Goal: Information Seeking & Learning: Learn about a topic

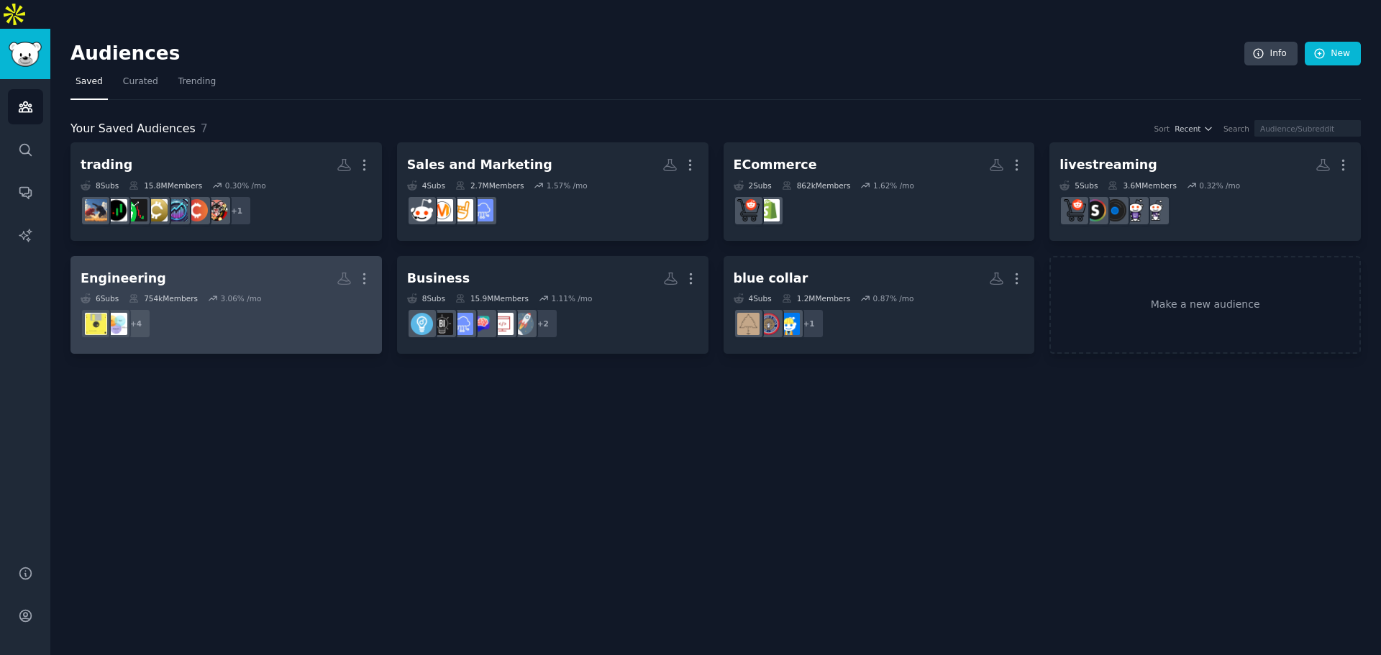
click at [294, 266] on h2 "Engineering Custom Audience More" at bounding box center [226, 278] width 291 height 25
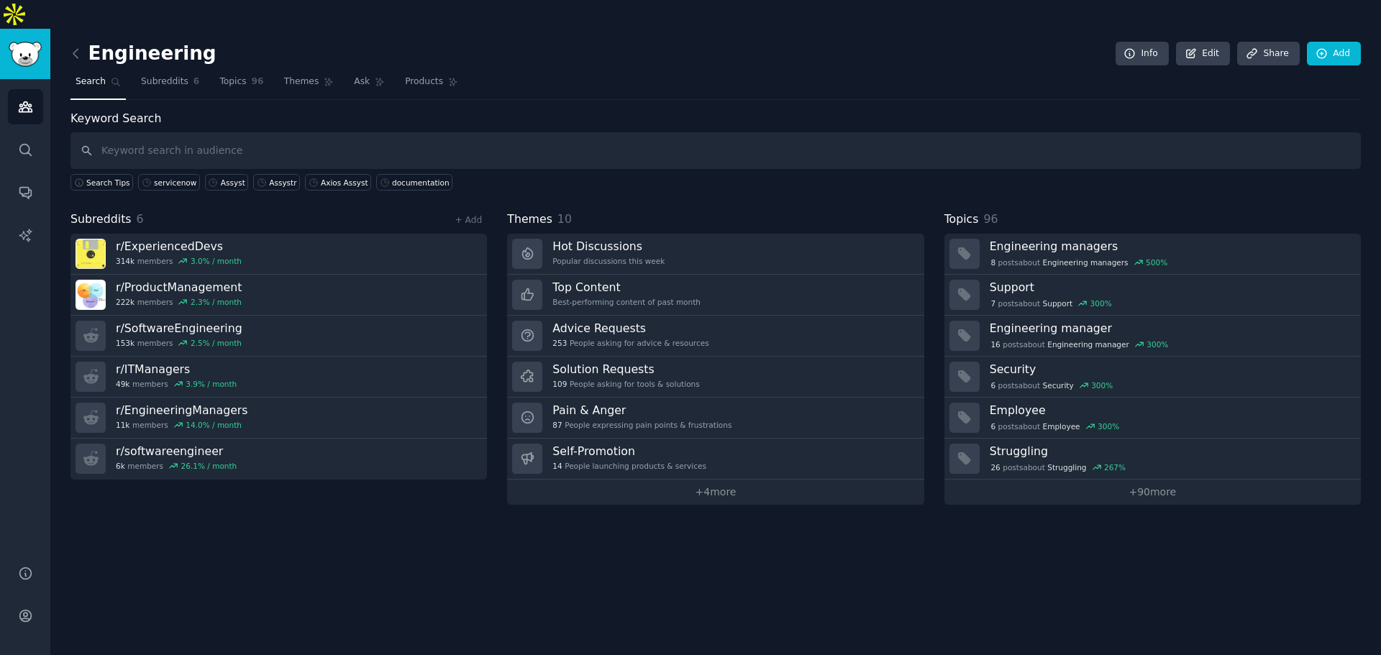
click at [296, 132] on input "text" at bounding box center [716, 150] width 1291 height 37
type input "stale documentation"
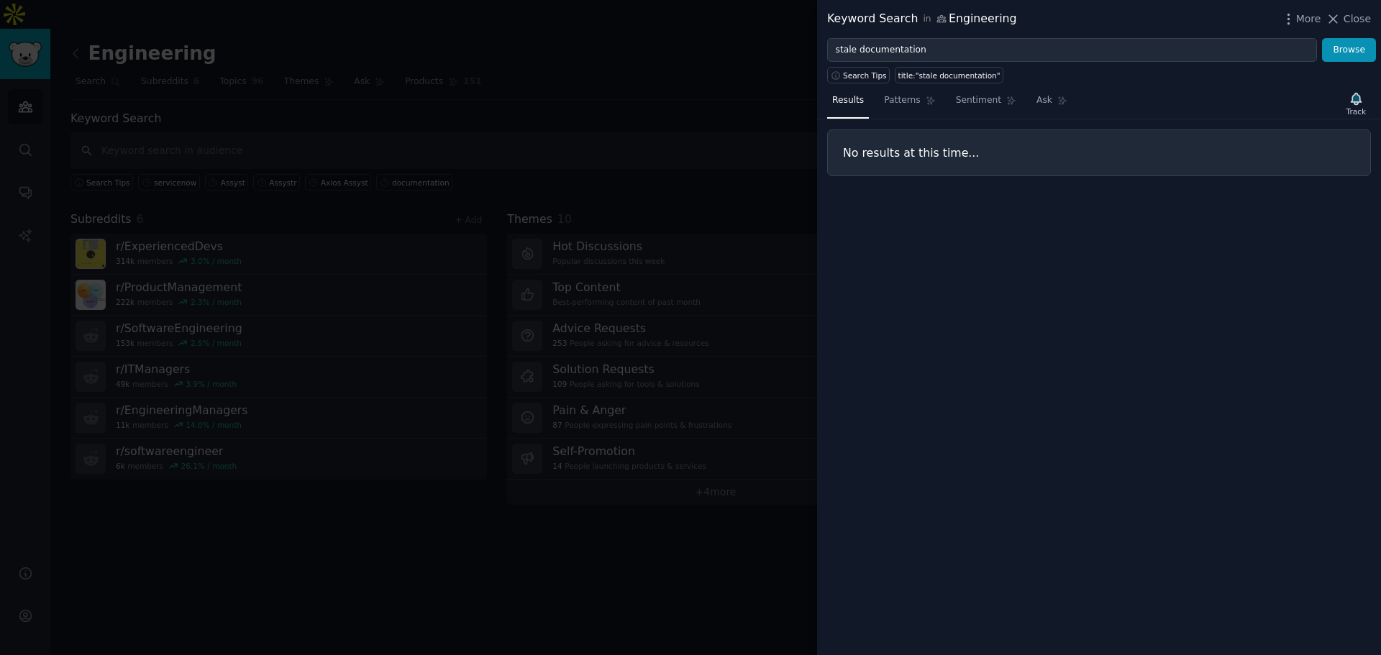
click at [397, 151] on div at bounding box center [690, 327] width 1381 height 655
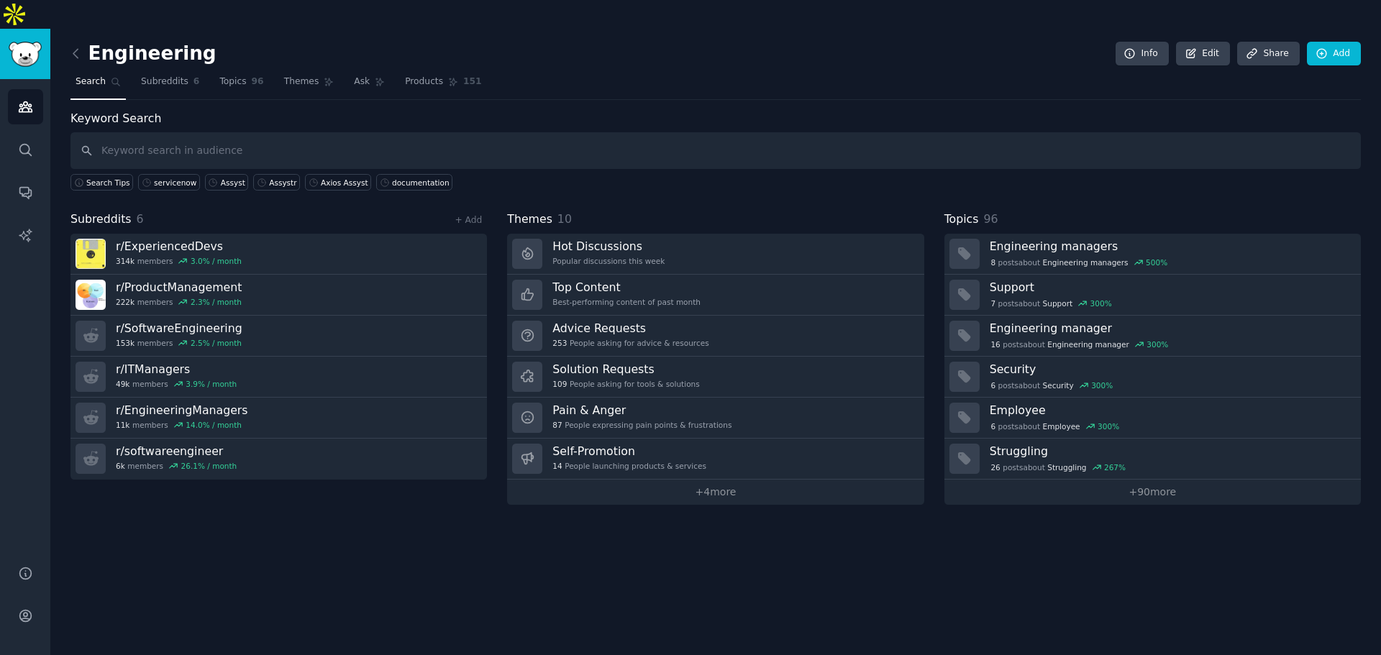
click at [48, 125] on div "Audiences Search Conversations AI Reports" at bounding box center [25, 313] width 50 height 469
click at [28, 142] on icon "Sidebar" at bounding box center [25, 149] width 15 height 15
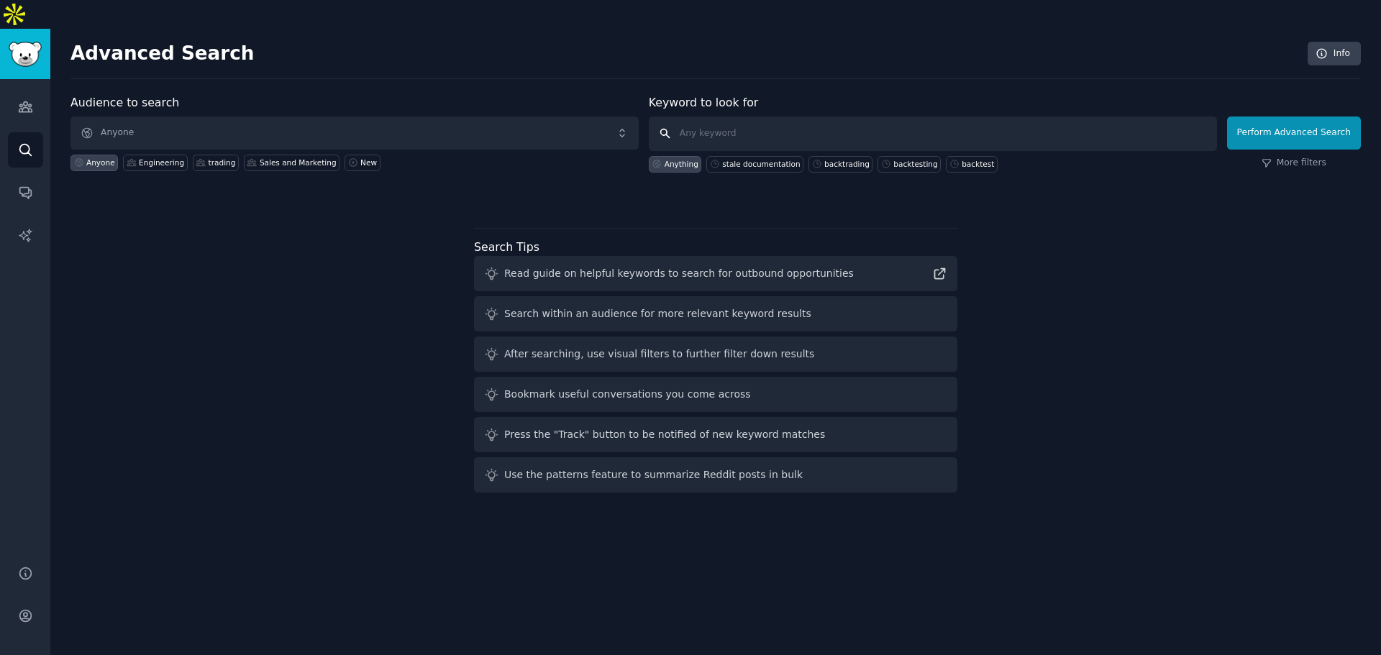
click at [702, 117] on input "text" at bounding box center [933, 134] width 568 height 35
type input "stale documentation"
click button "Perform Advanced Search" at bounding box center [1294, 133] width 134 height 33
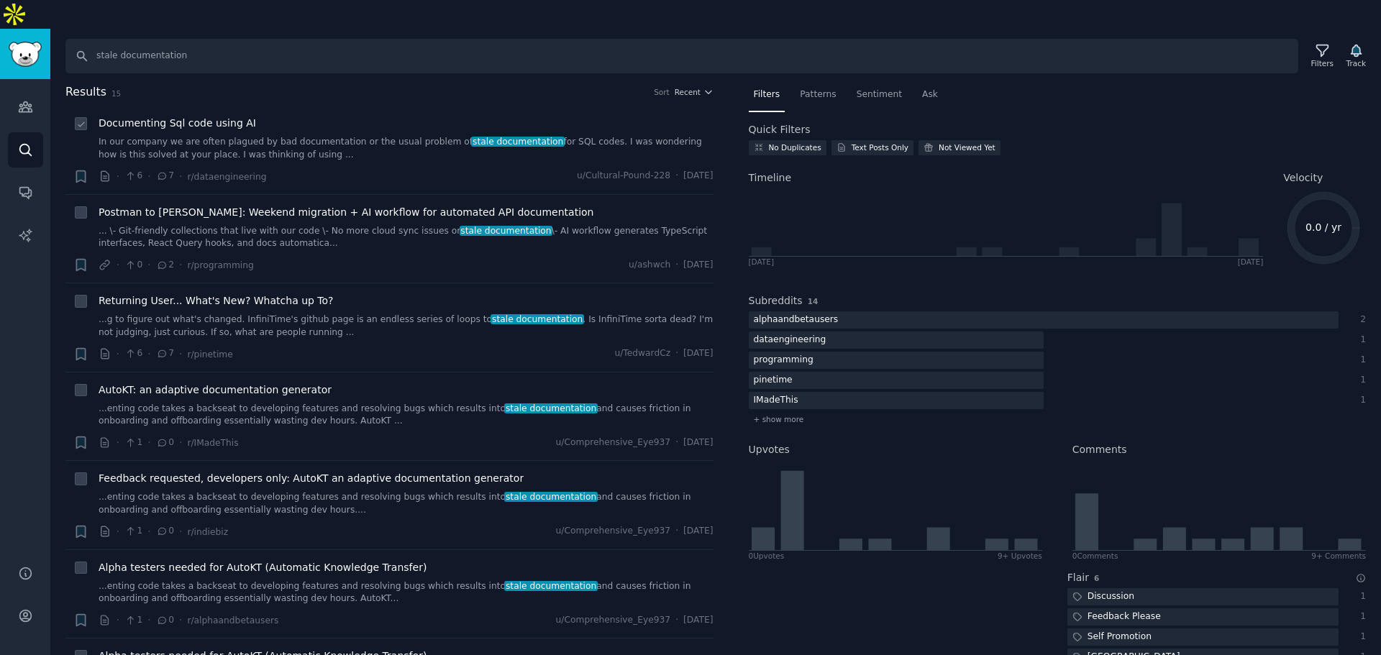
click at [346, 116] on div "Documenting Sql code using AI In our company we are often plagued by bad docume…" at bounding box center [406, 138] width 615 height 45
click at [337, 136] on link "In our company we are often plagued by bad documentation or the usual problem o…" at bounding box center [406, 148] width 615 height 25
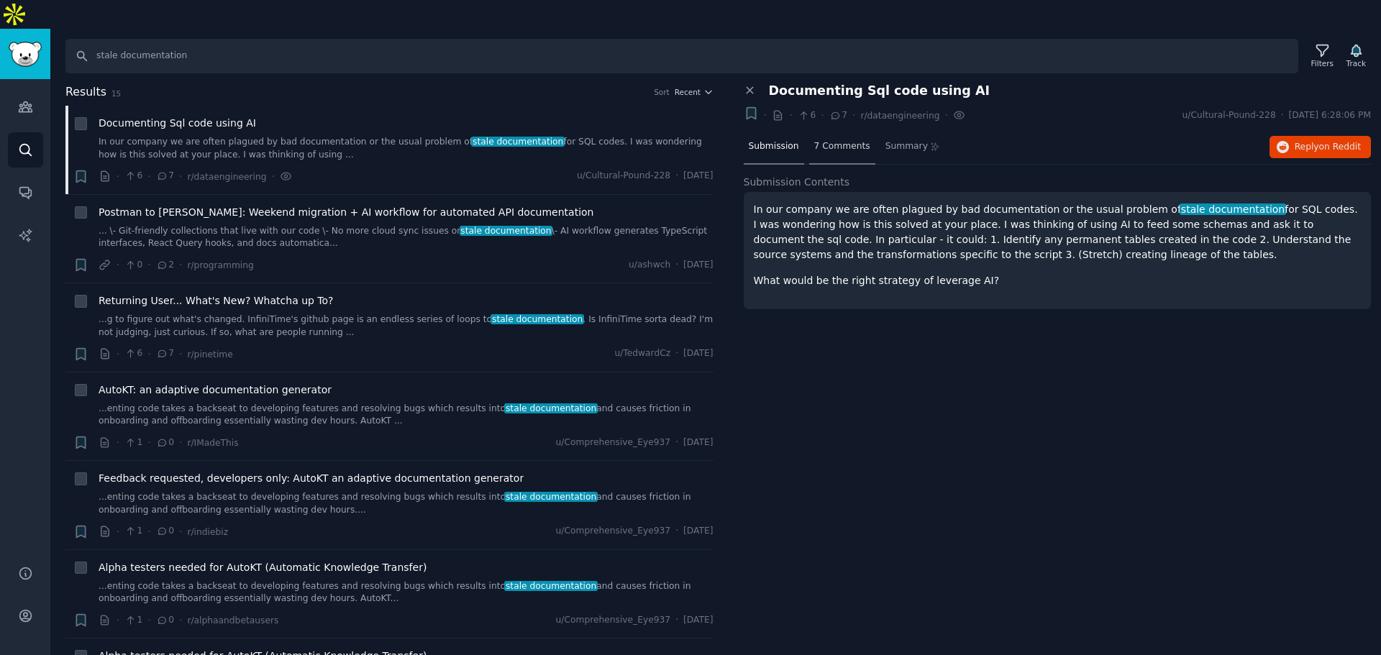
click at [839, 130] on div "7 Comments" at bounding box center [842, 147] width 66 height 35
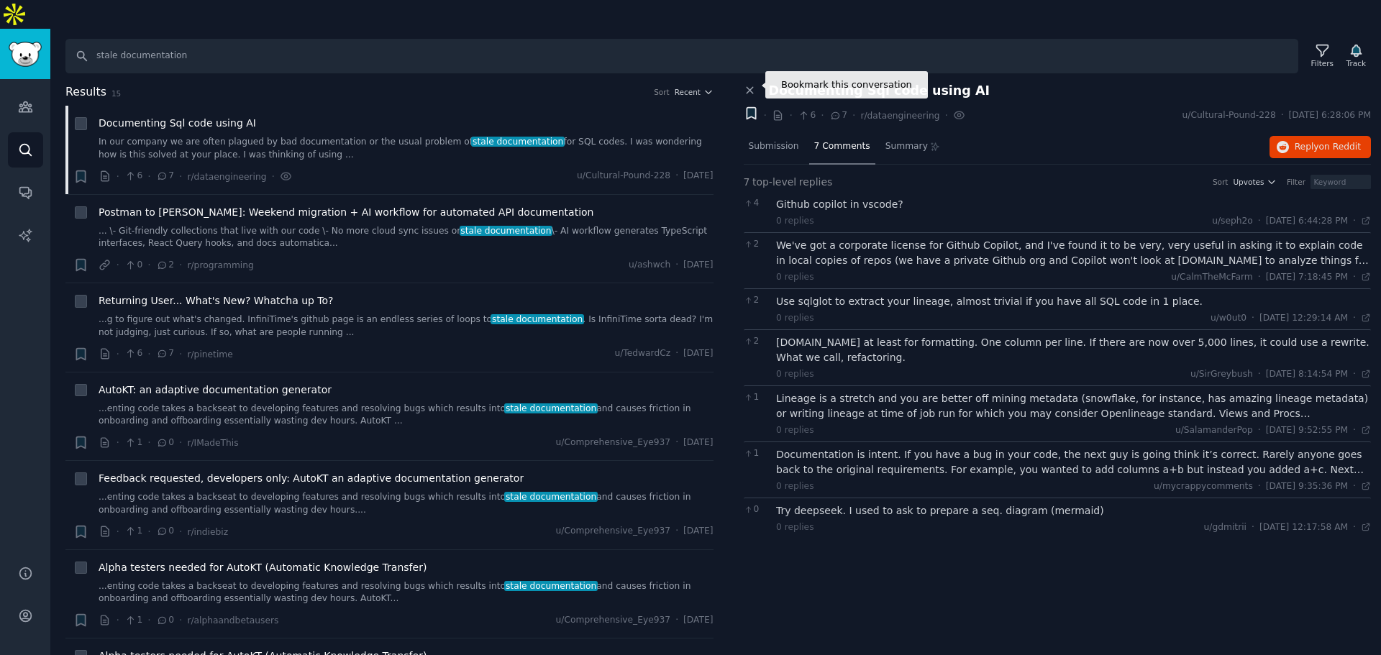
click at [754, 108] on icon "button" at bounding box center [751, 114] width 9 height 12
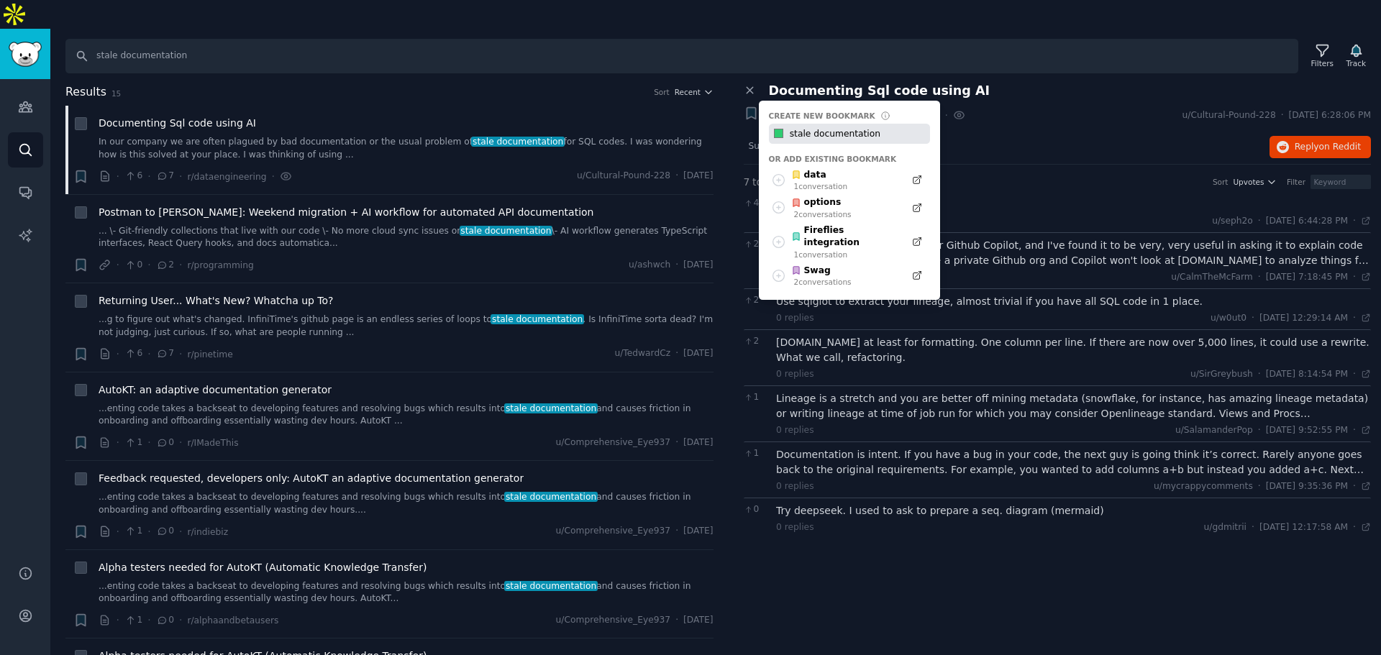
type input "stale documentation"
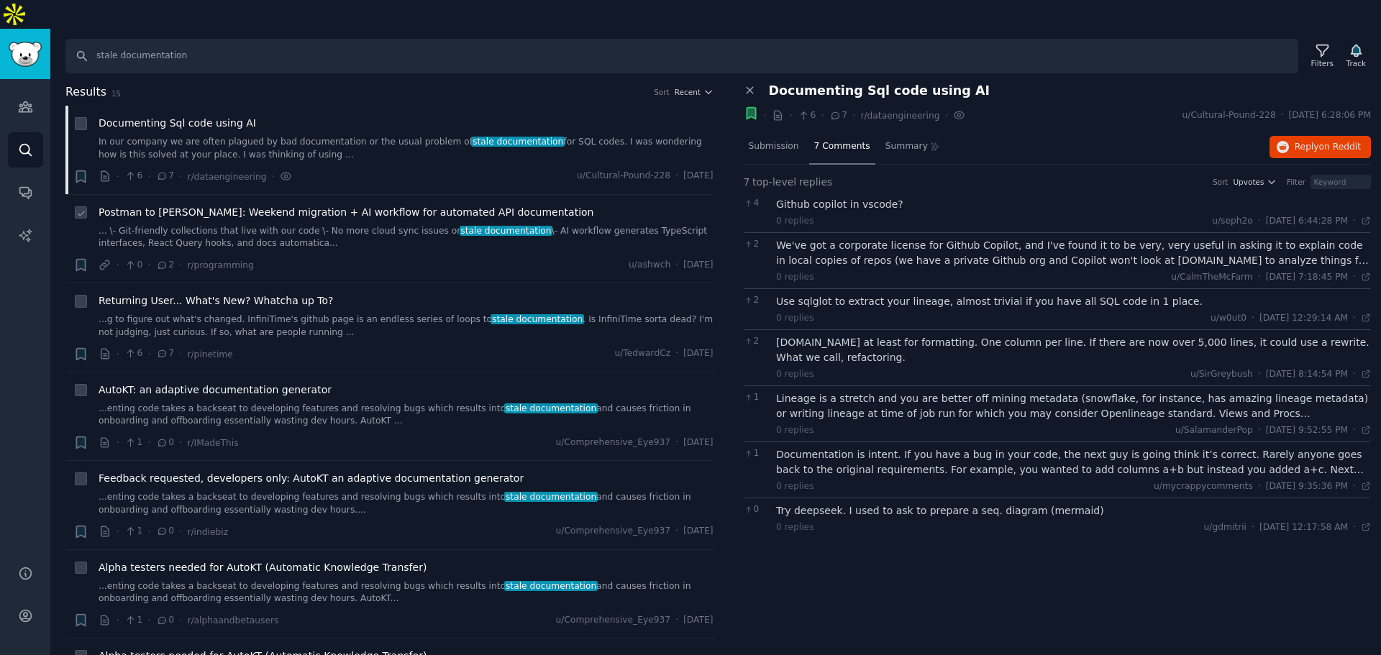
click at [288, 225] on link "... \- Git-friendly collections that live with our code \- No more cloud sync i…" at bounding box center [406, 237] width 615 height 25
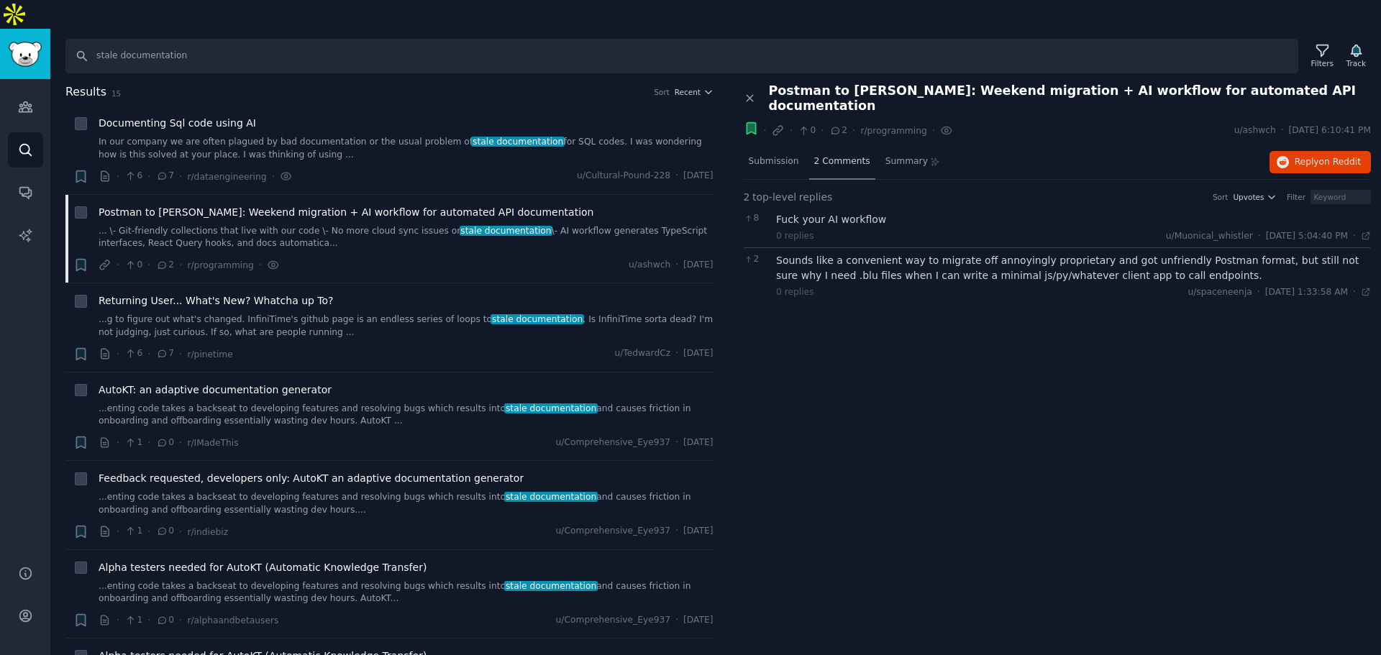
click at [842, 145] on div "2 Comments" at bounding box center [842, 162] width 66 height 35
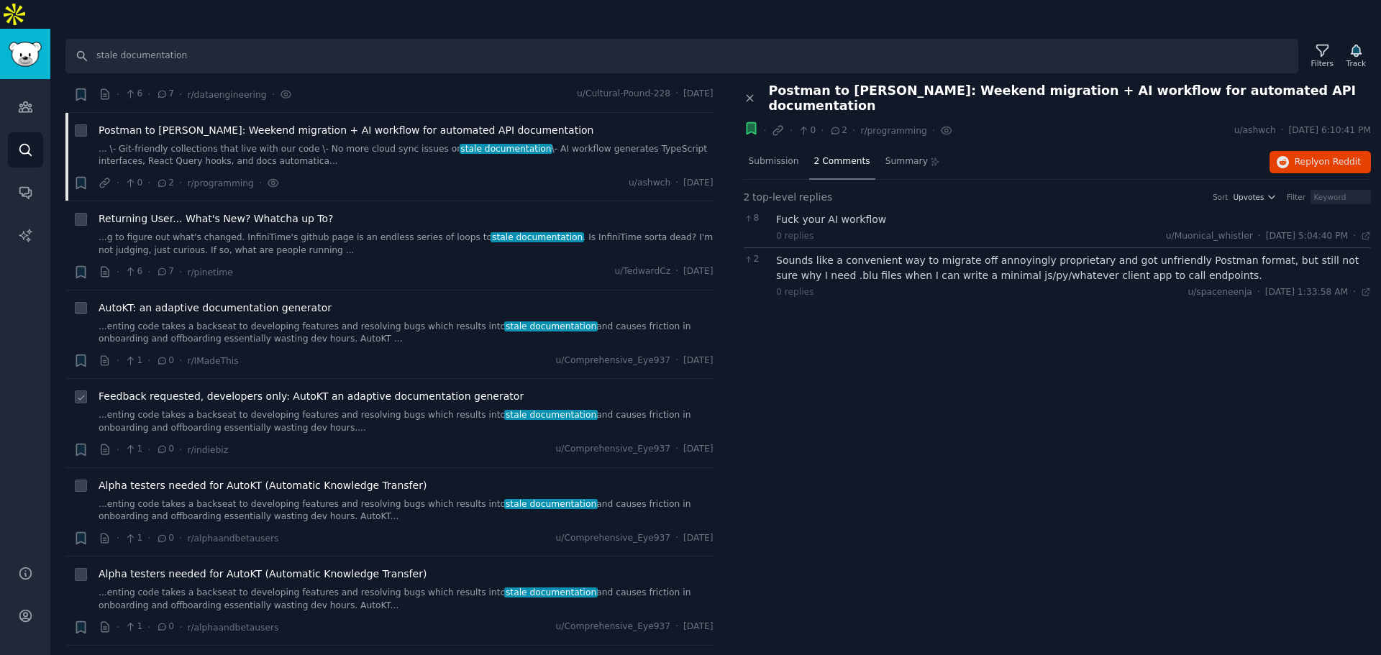
scroll to position [144, 0]
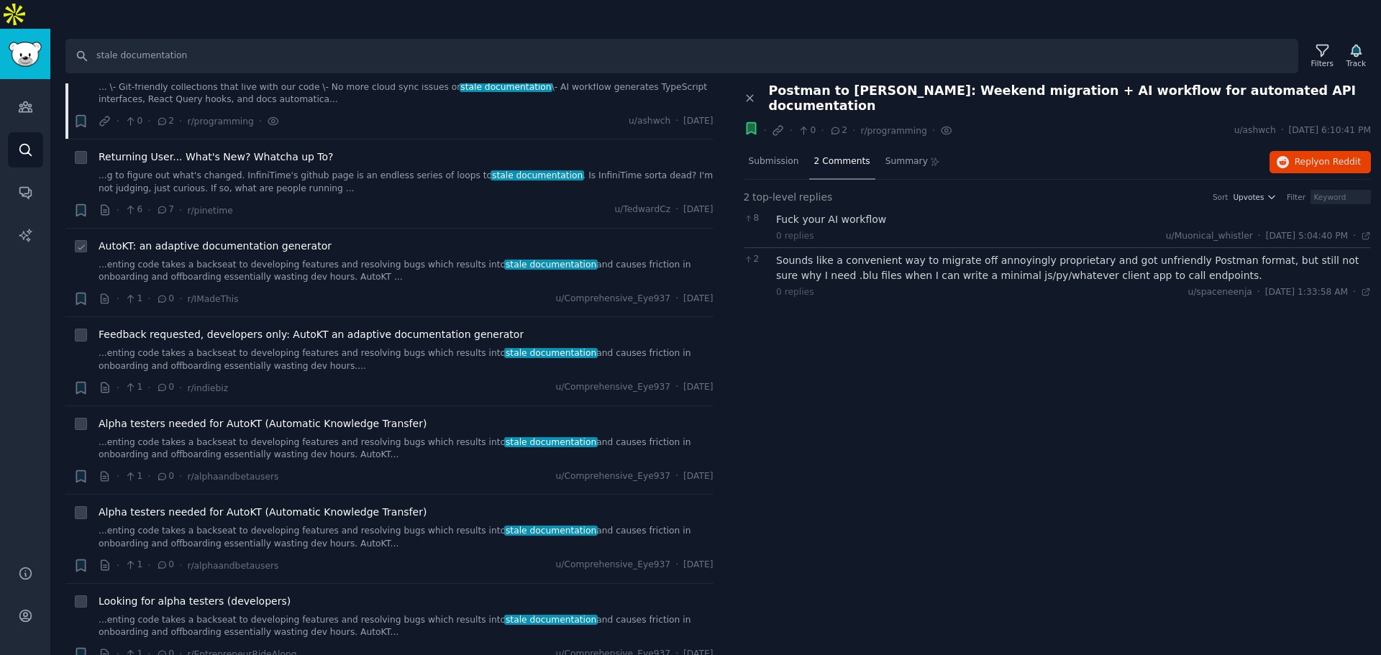
click at [294, 259] on link "...enting code takes a backseat to developing features and resolving bugs which…" at bounding box center [406, 271] width 615 height 25
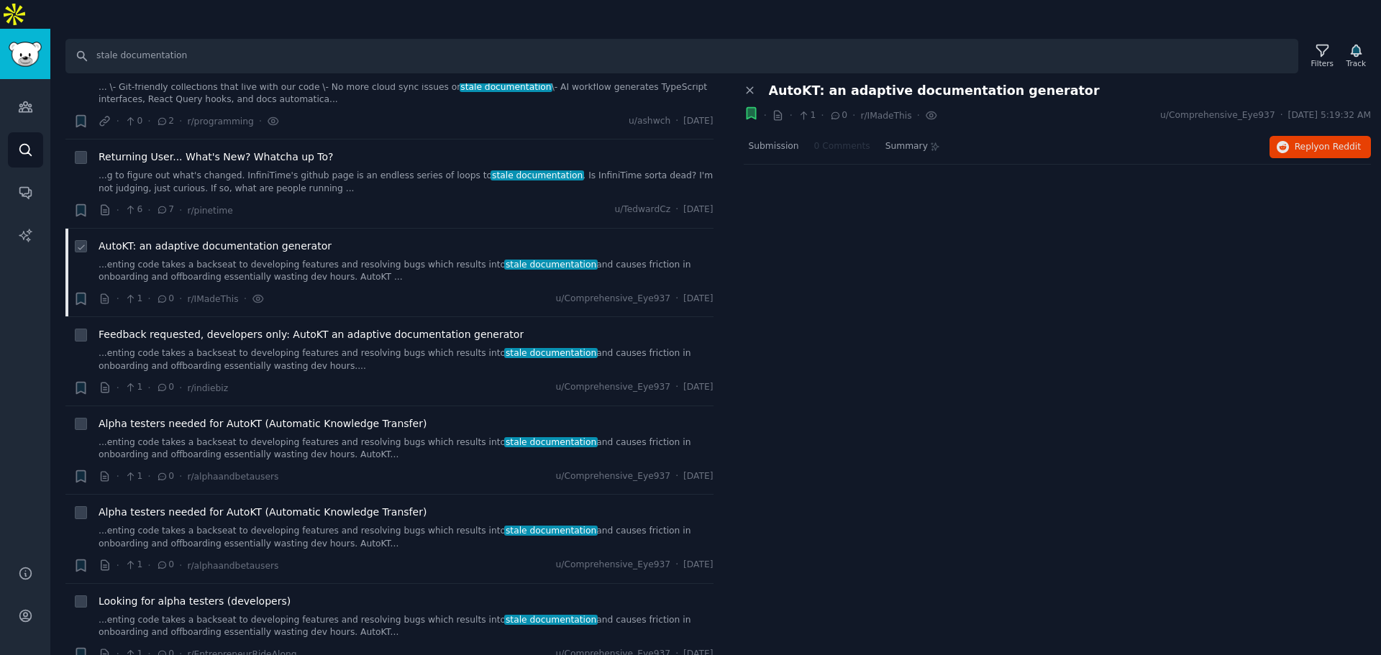
scroll to position [216, 0]
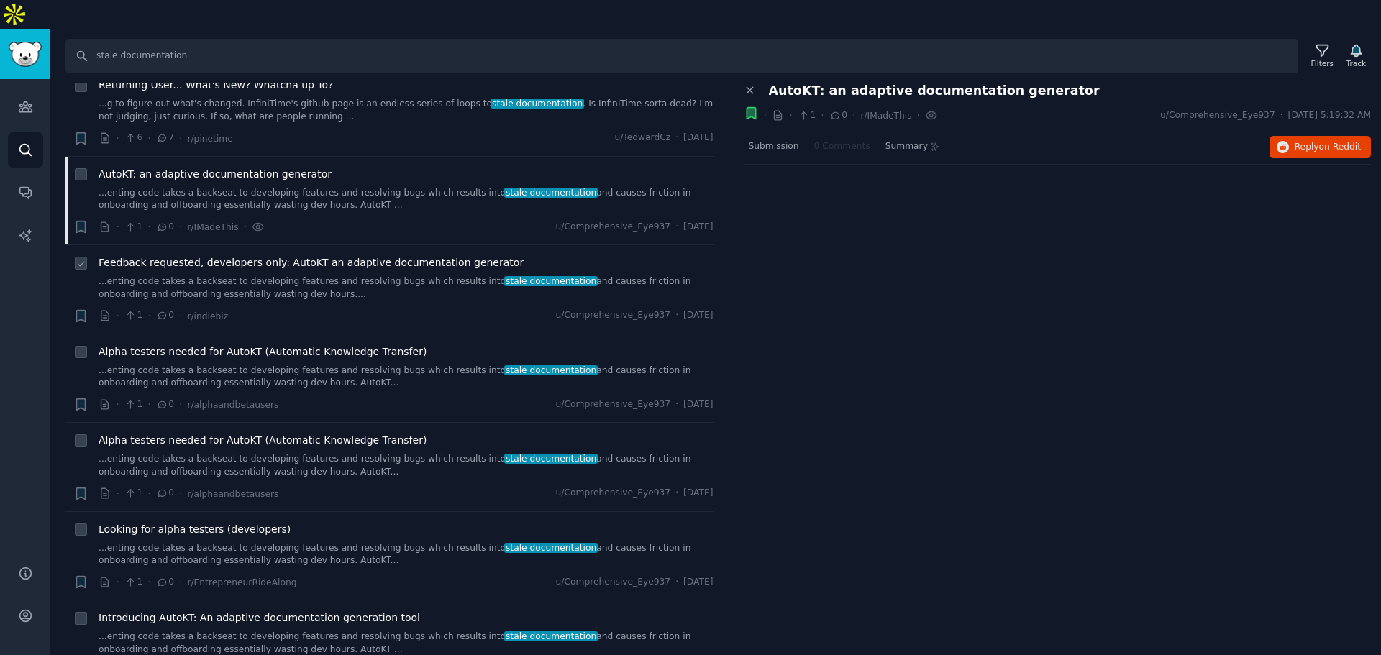
click at [296, 276] on link "...enting code takes a backseat to developing features and resolving bugs which…" at bounding box center [406, 288] width 615 height 25
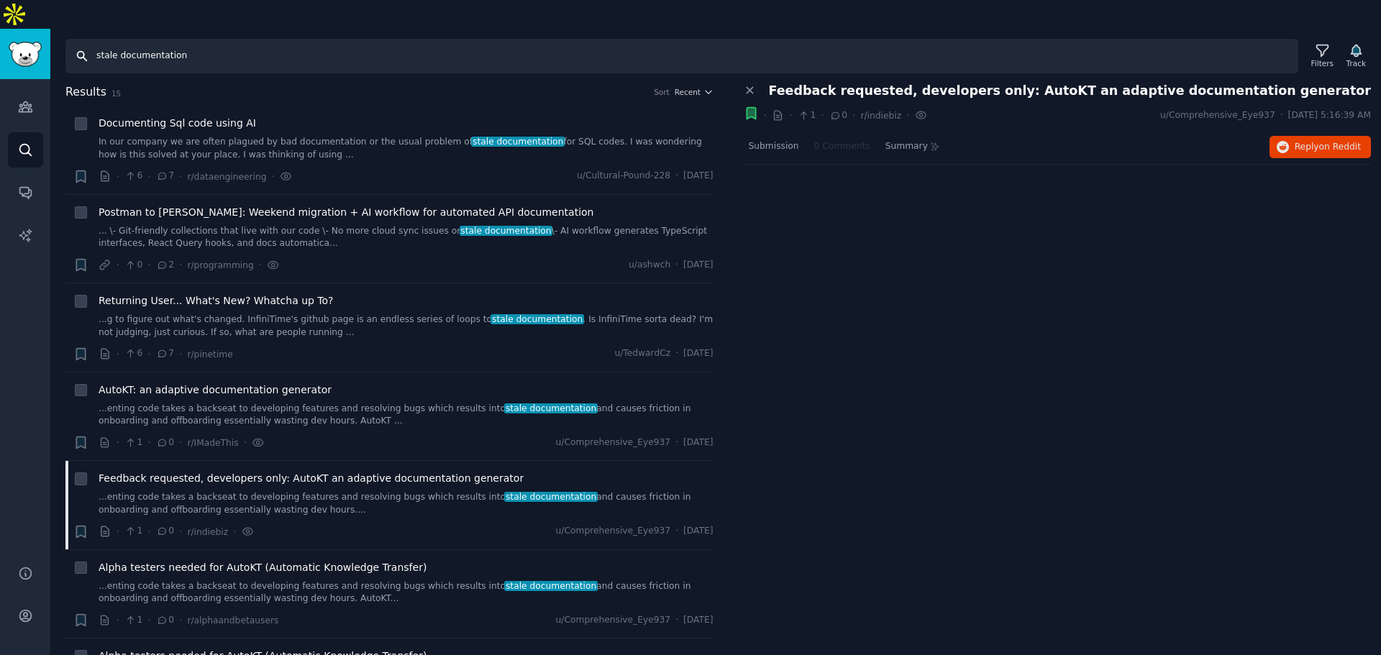
click at [182, 39] on input "stale documentation" at bounding box center [681, 56] width 1233 height 35
drag, startPoint x: 113, startPoint y: 24, endPoint x: 94, endPoint y: 24, distance: 18.7
click at [94, 39] on input "stale documentation" at bounding box center [681, 56] width 1233 height 35
type input "documentation"
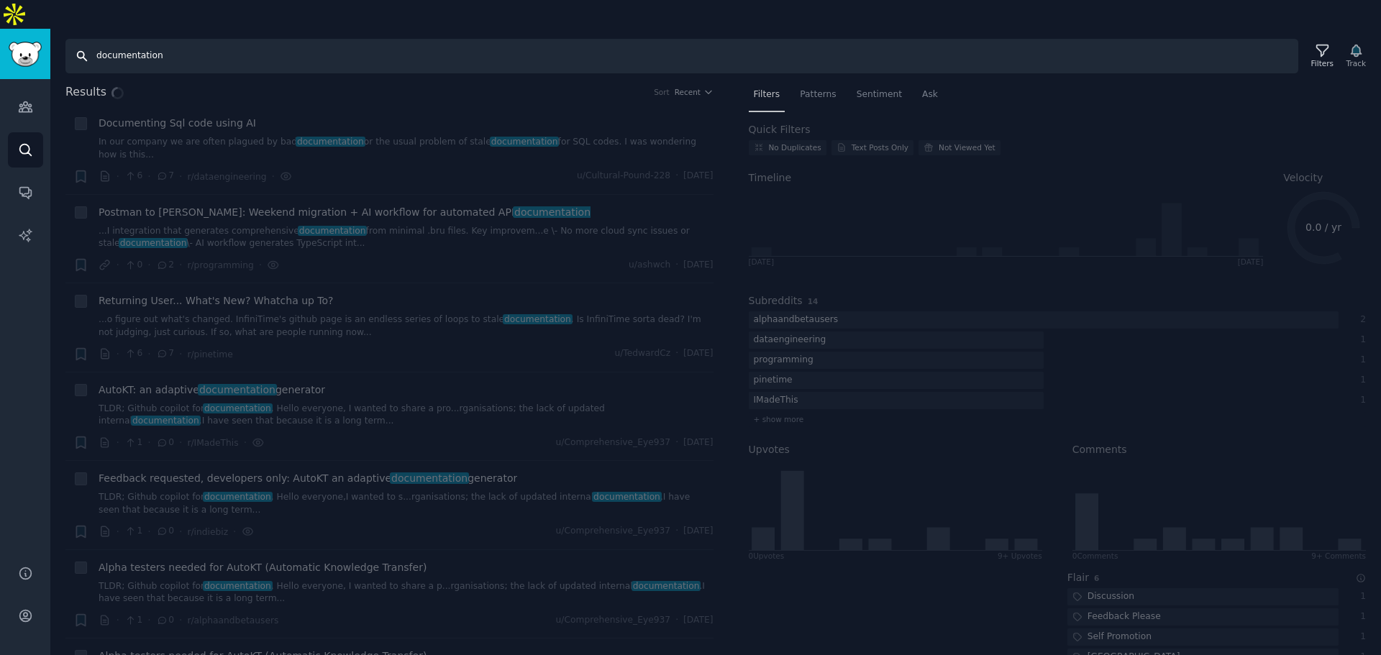
click at [118, 39] on input "documentation" at bounding box center [681, 56] width 1233 height 35
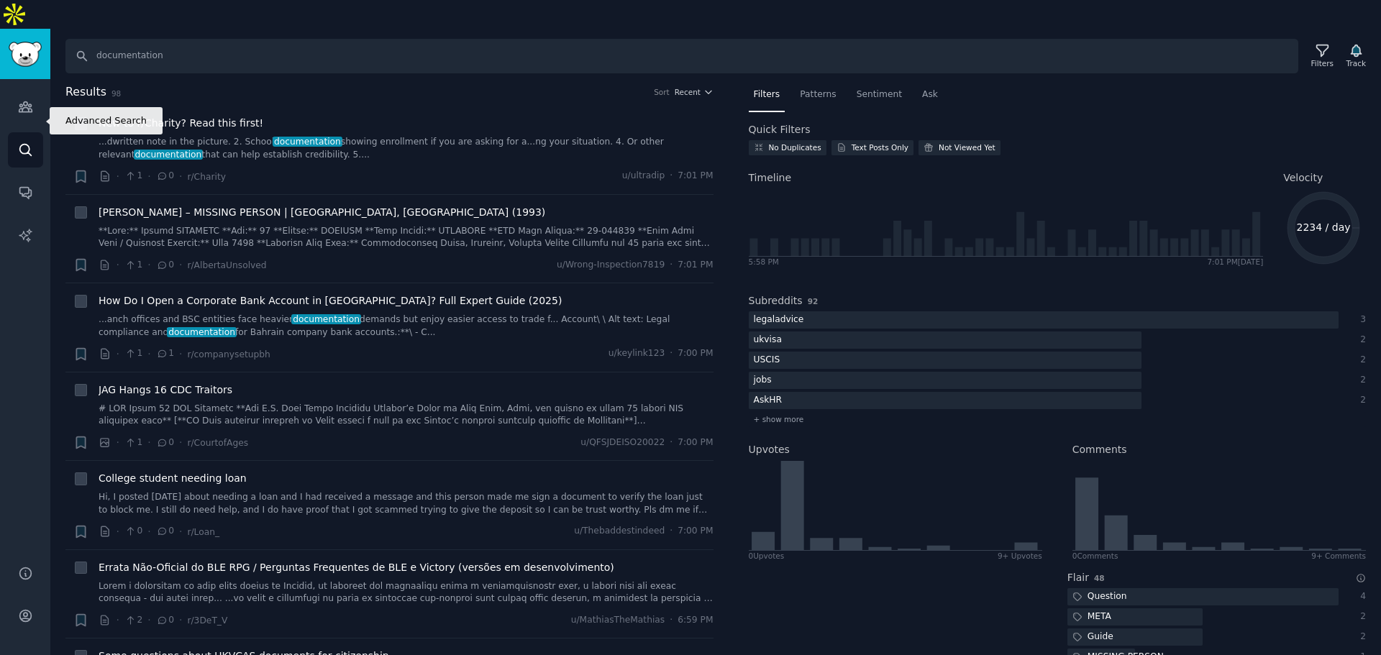
click at [24, 142] on icon "Sidebar" at bounding box center [25, 149] width 15 height 15
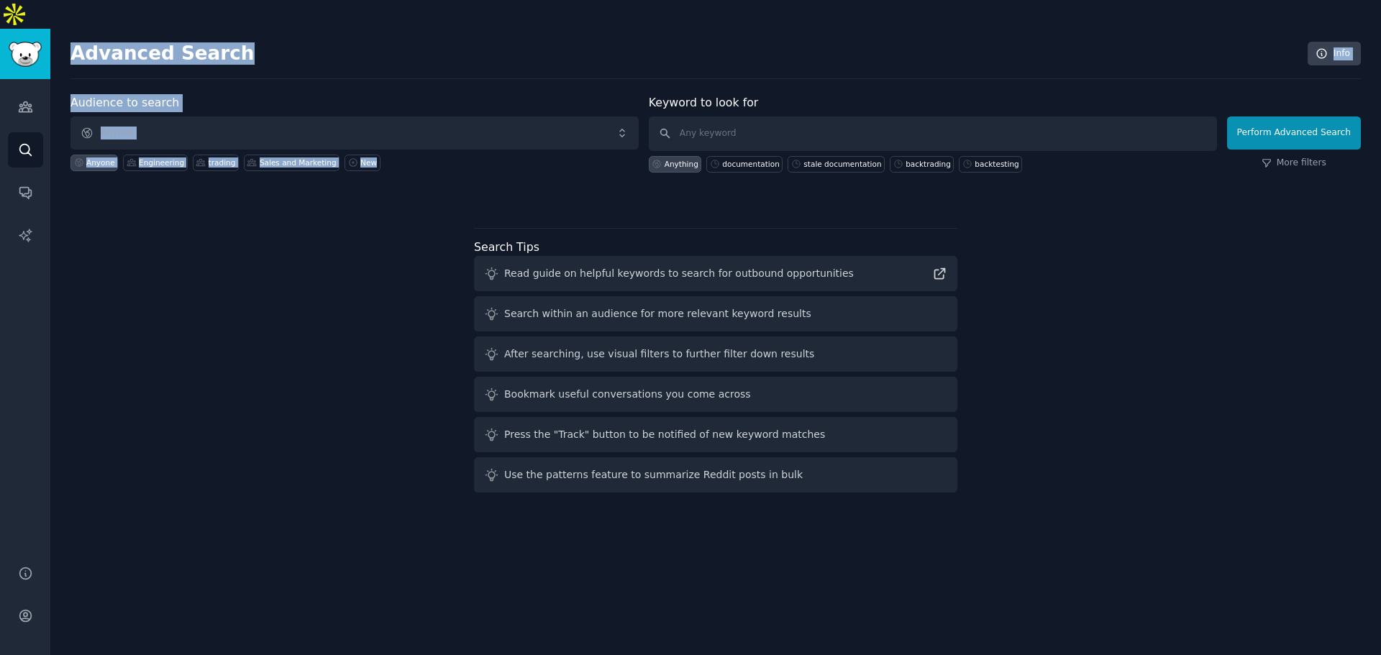
drag, startPoint x: 502, startPoint y: 129, endPoint x: 65, endPoint y: 24, distance: 449.8
click at [65, 29] on div "Advanced Search Info Audience to search Anyone Anyone Engineering trading Sales…" at bounding box center [715, 356] width 1331 height 655
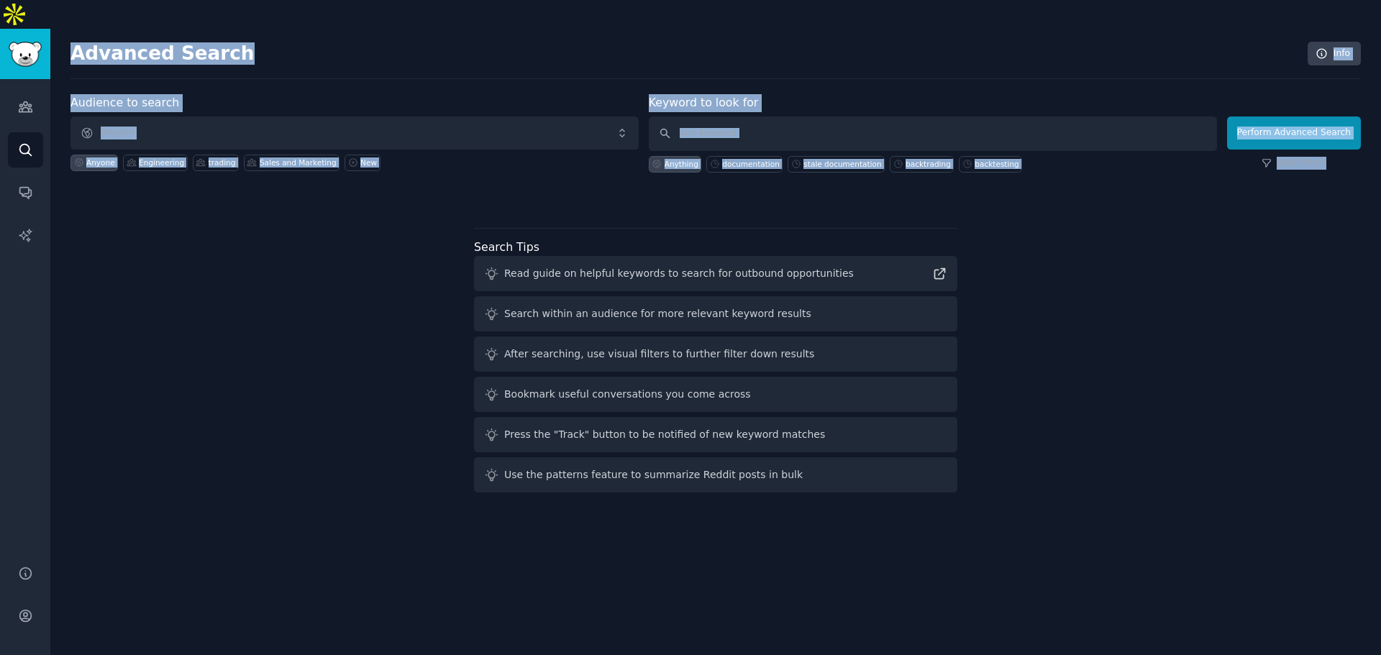
drag, startPoint x: 65, startPoint y: 24, endPoint x: 1306, endPoint y: 157, distance: 1248.8
click at [1306, 157] on div "Advanced Search Info Audience to search Anyone Anyone Engineering trading Sales…" at bounding box center [715, 356] width 1331 height 655
click at [1342, 147] on div "Audience to search Anyone Anyone Engineering trading Sales and Marketing New Ke…" at bounding box center [716, 148] width 1291 height 109
drag, startPoint x: 1346, startPoint y: 146, endPoint x: 55, endPoint y: 22, distance: 1297.3
click at [55, 29] on div "Advanced Search Info Audience to search Anyone Anyone Engineering trading Sales…" at bounding box center [715, 356] width 1331 height 655
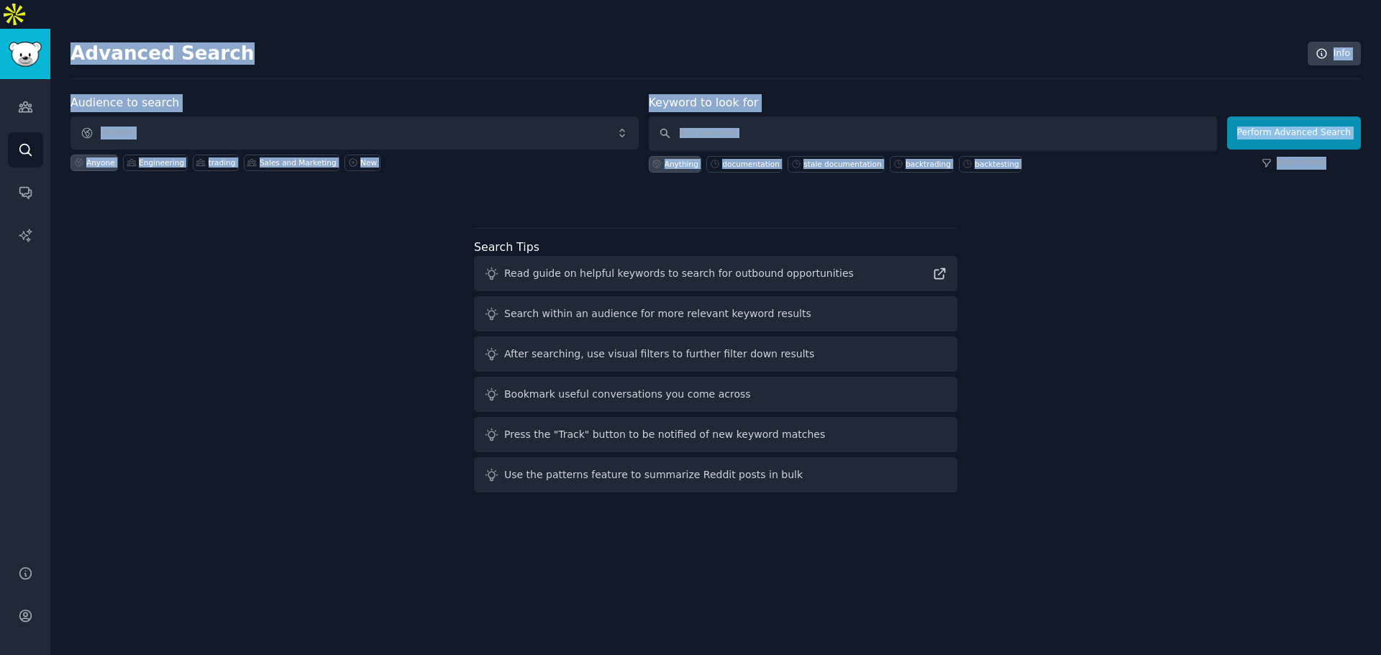
click at [53, 29] on div "Advanced Search Info Audience to search Anyone Anyone Engineering trading Sales…" at bounding box center [715, 356] width 1331 height 655
drag, startPoint x: 53, startPoint y: 22, endPoint x: 1340, endPoint y: 140, distance: 1291.7
click at [1340, 140] on div "Advanced Search Info Audience to search Anyone Anyone Engineering trading Sales…" at bounding box center [715, 356] width 1331 height 655
click at [1355, 145] on div "Audience to search Anyone Anyone Engineering trading Sales and Marketing New Ke…" at bounding box center [716, 148] width 1291 height 109
drag, startPoint x: 1355, startPoint y: 145, endPoint x: 53, endPoint y: 13, distance: 1308.0
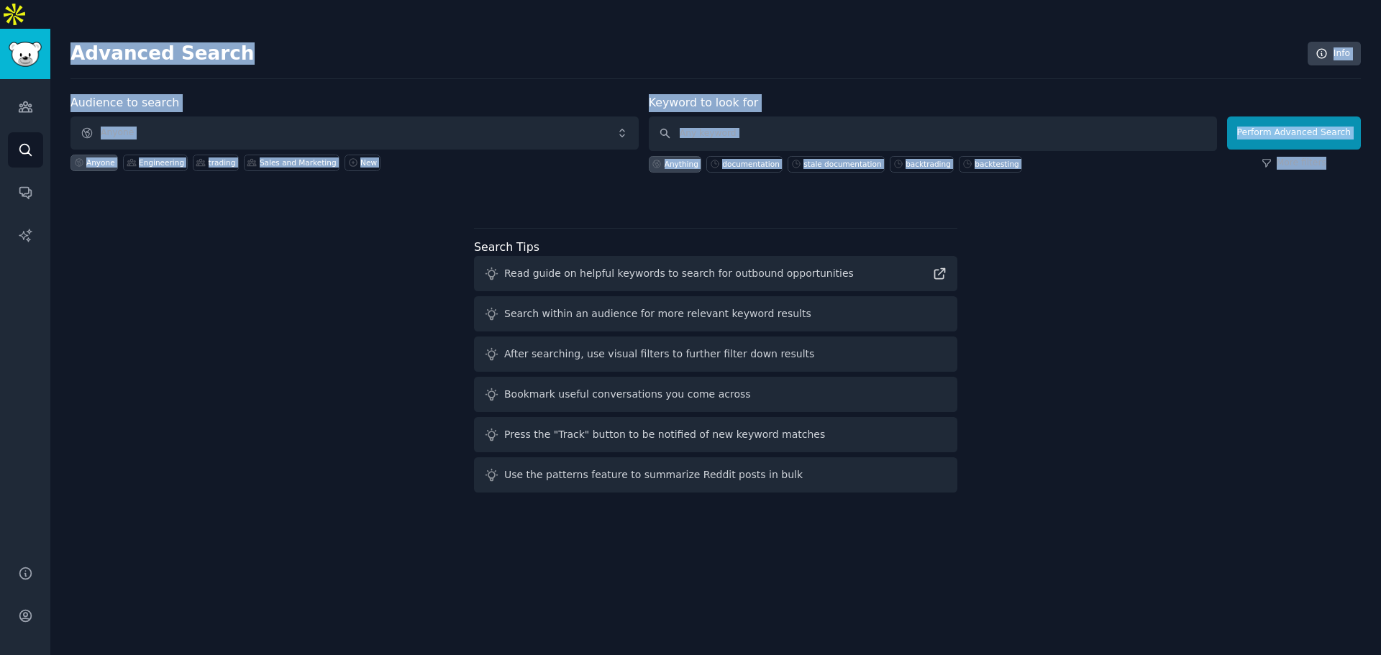
click at [52, 29] on div "Advanced Search Info Audience to search Anyone Anyone Engineering trading Sales…" at bounding box center [715, 356] width 1331 height 655
click at [53, 29] on div "Advanced Search Info Audience to search Anyone Anyone Engineering trading Sales…" at bounding box center [715, 356] width 1331 height 655
drag, startPoint x: 53, startPoint y: 13, endPoint x: 1371, endPoint y: 132, distance: 1323.3
click at [1371, 132] on div "Advanced Search Info Audience to search Anyone Anyone Engineering trading Sales…" at bounding box center [715, 356] width 1331 height 655
drag, startPoint x: 1360, startPoint y: 136, endPoint x: 1353, endPoint y: 134, distance: 7.5
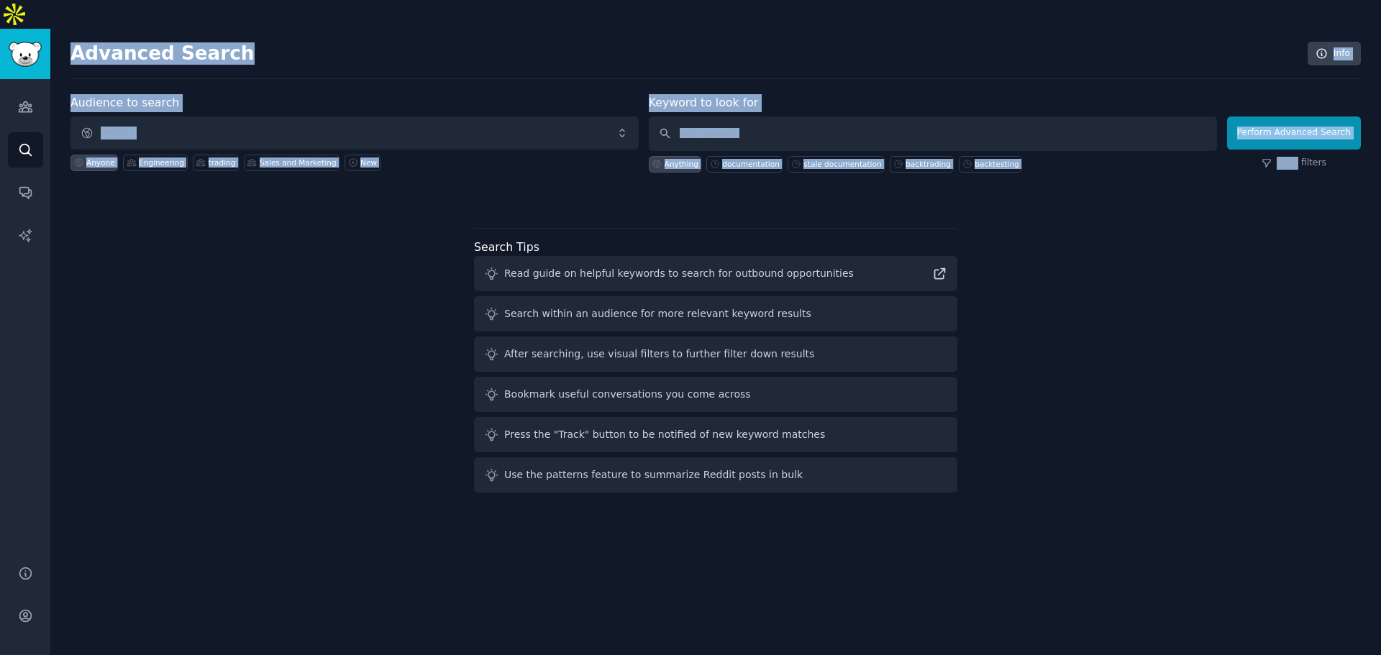
click at [1360, 157] on div "More filters" at bounding box center [1294, 163] width 134 height 13
click at [1353, 157] on div "More filters" at bounding box center [1294, 163] width 134 height 13
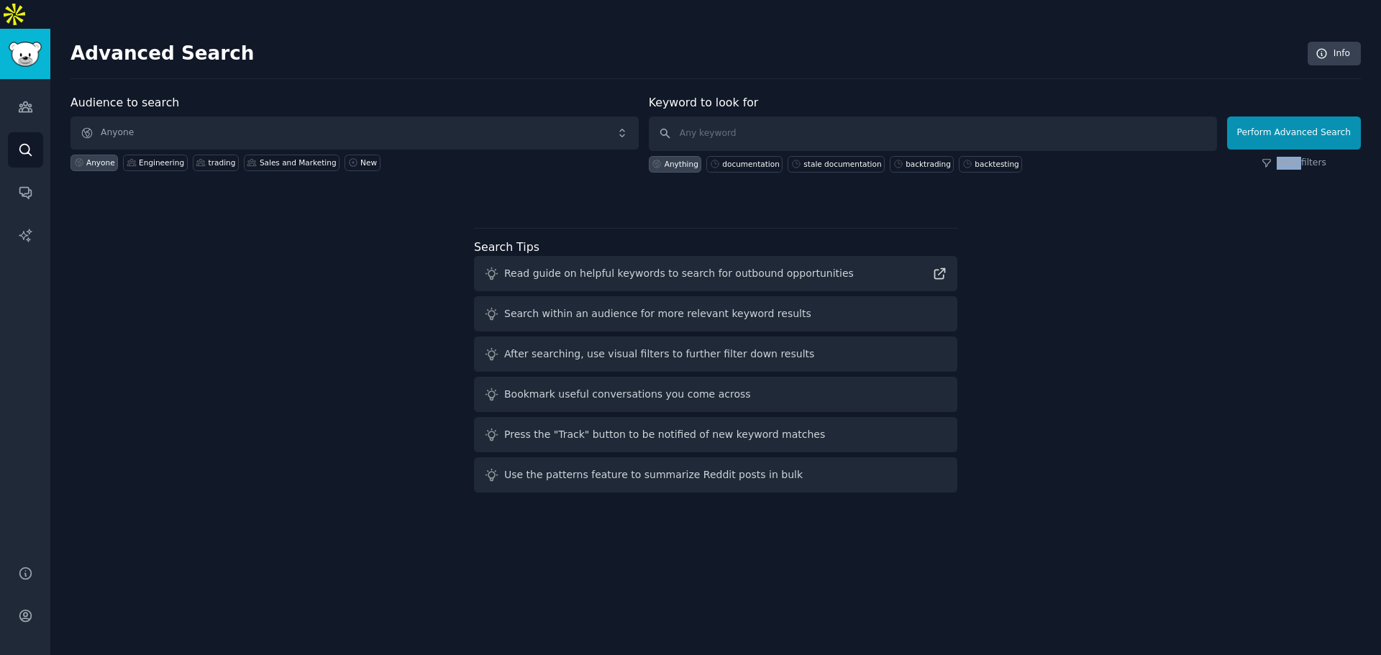
click at [1353, 157] on div "More filters" at bounding box center [1294, 163] width 134 height 13
drag, startPoint x: 1353, startPoint y: 134, endPoint x: 1341, endPoint y: 131, distance: 12.6
click at [1341, 157] on div "More filters" at bounding box center [1294, 163] width 134 height 13
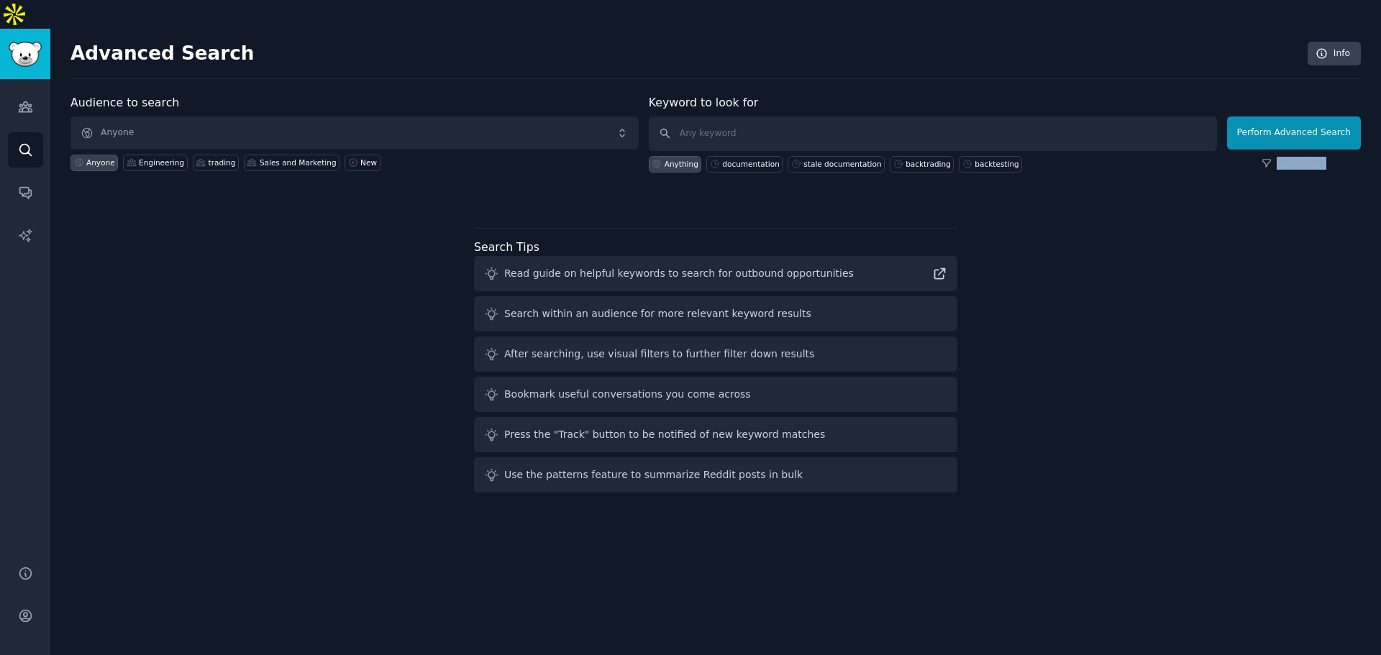
click at [1341, 157] on div "More filters" at bounding box center [1294, 163] width 134 height 13
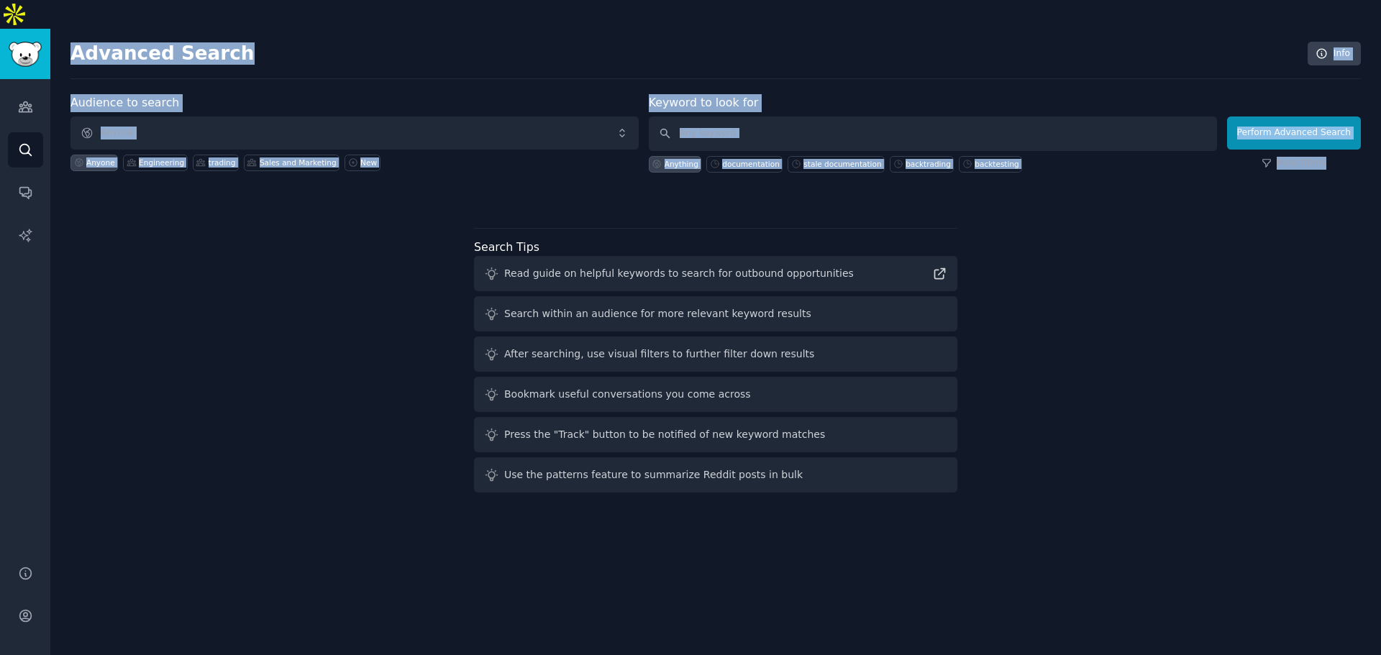
drag, startPoint x: 1341, startPoint y: 131, endPoint x: 208, endPoint y: -13, distance: 1142.1
click at [208, 0] on html "Advanced Search Audiences Search Conversations AI Reports Help Account More Adv…" at bounding box center [690, 327] width 1381 height 655
